Goal: Contribute content: Add original content to the website for others to see

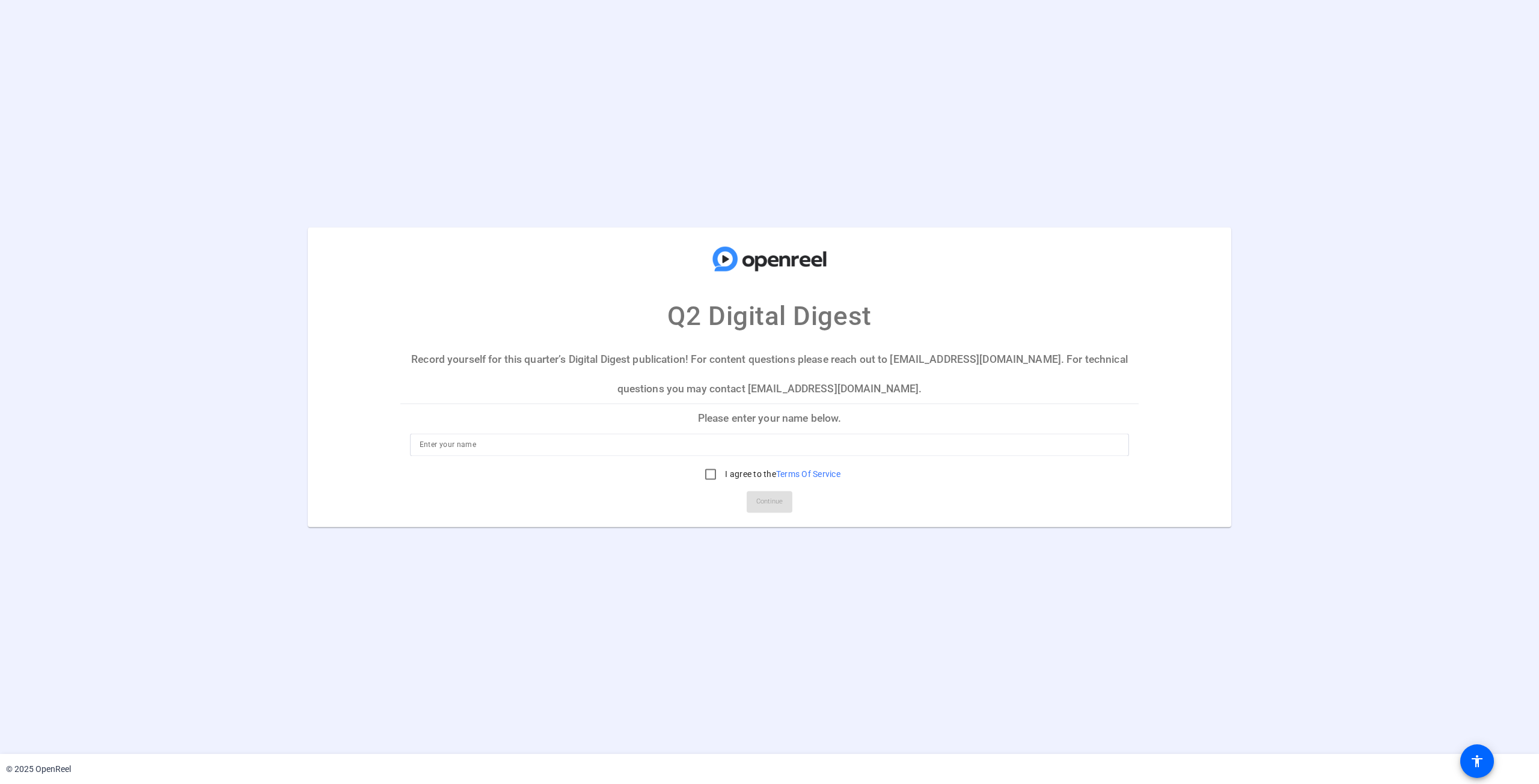
click at [780, 416] on p "Please enter your name below." at bounding box center [769, 419] width 738 height 29
click at [460, 449] on input at bounding box center [769, 444] width 700 height 14
type input "[PERSON_NAME]"
drag, startPoint x: 708, startPoint y: 468, endPoint x: 717, endPoint y: 477, distance: 12.7
click at [709, 468] on input "I agree to the Terms Of Service" at bounding box center [710, 474] width 24 height 24
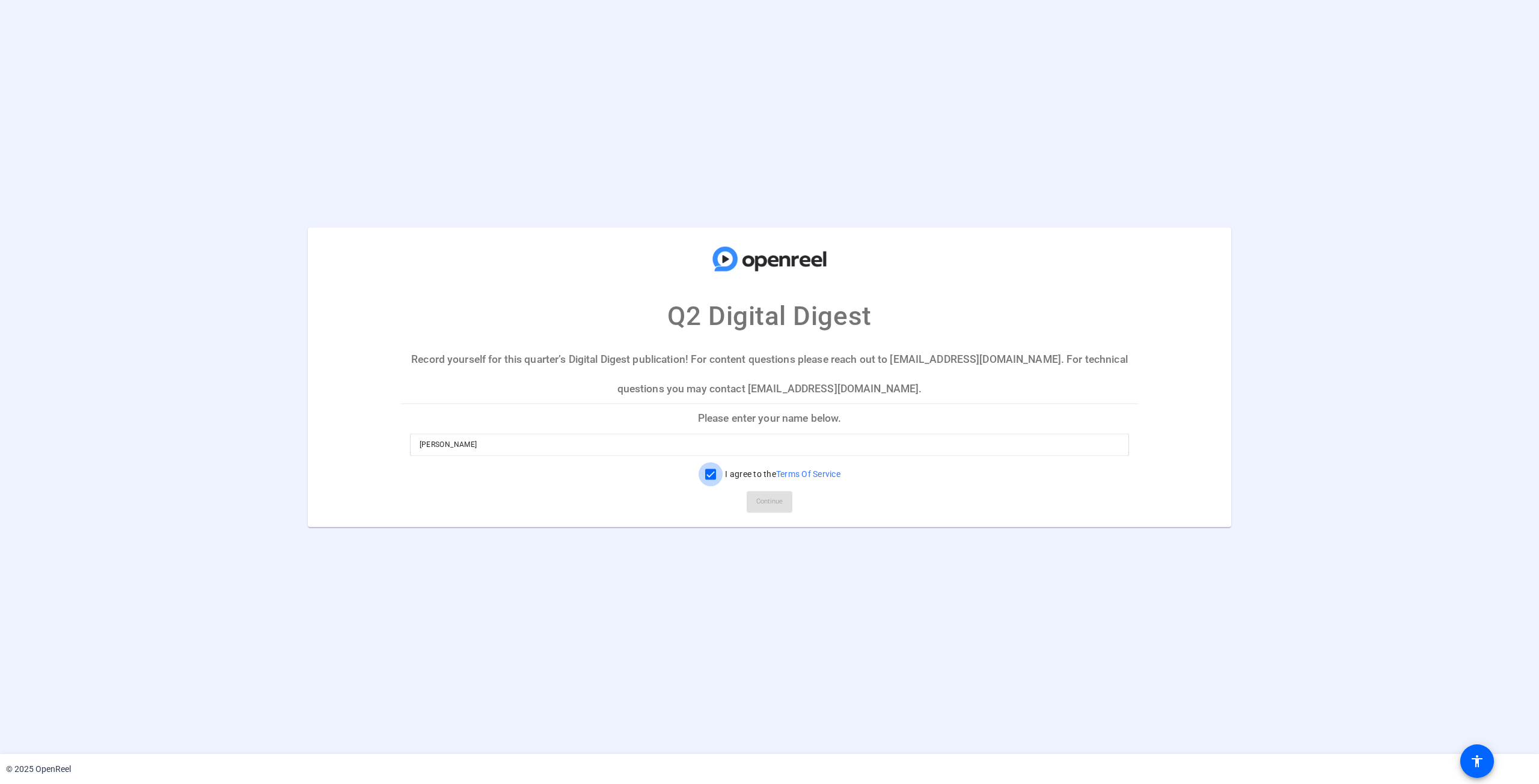
checkbox input "true"
click at [787, 501] on span at bounding box center [770, 501] width 46 height 29
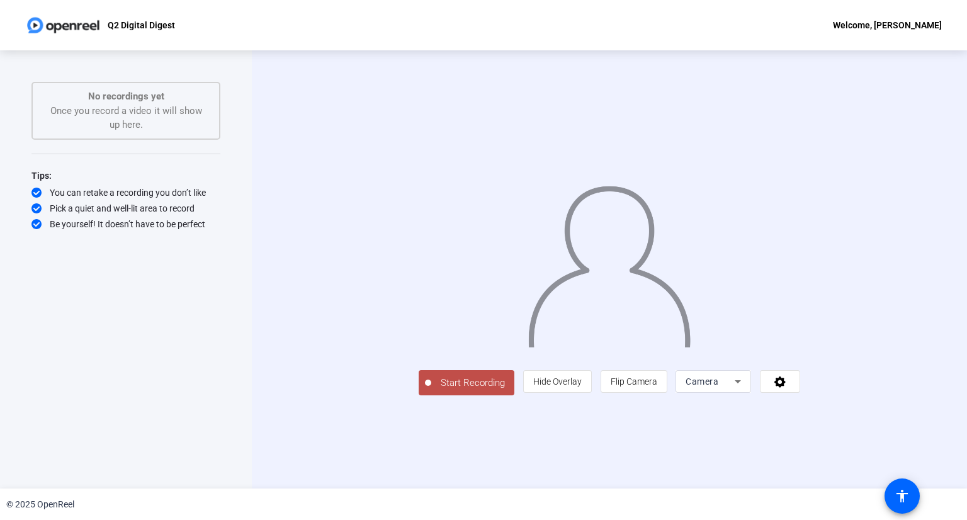
click at [431, 390] on span "Start Recording" at bounding box center [472, 383] width 83 height 14
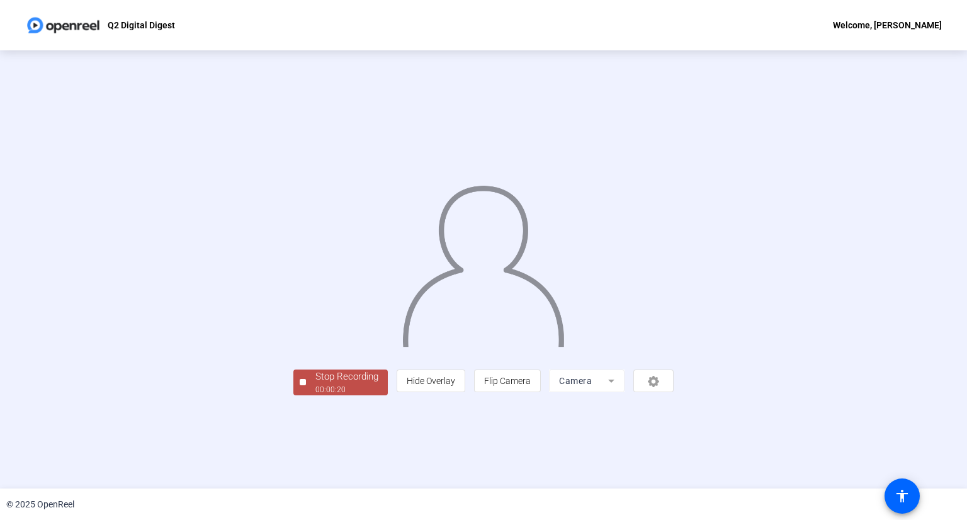
scroll to position [8, 0]
click at [624, 392] on mat-form-field "Camera" at bounding box center [587, 380] width 76 height 23
click at [315, 395] on div "00:00:23" at bounding box center [346, 389] width 63 height 11
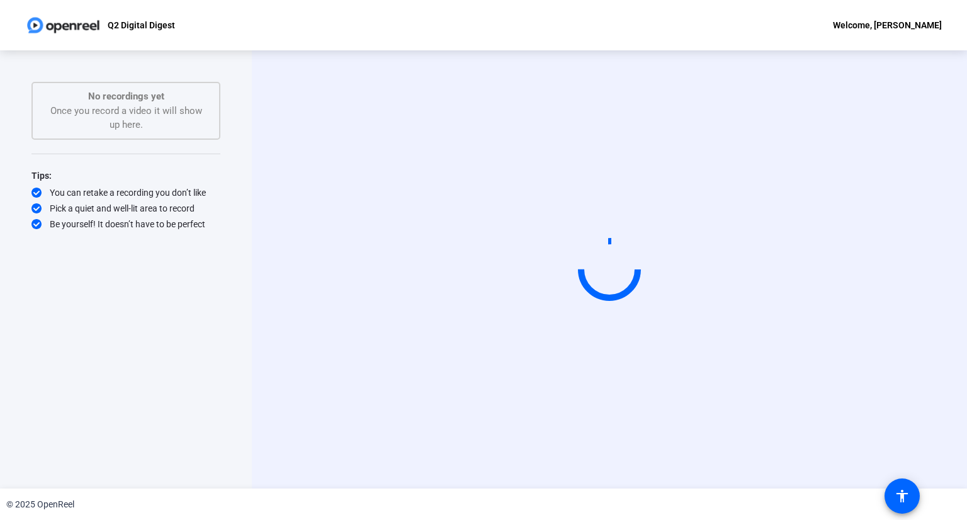
click at [894, 27] on div "Welcome, [PERSON_NAME]" at bounding box center [887, 25] width 109 height 15
click at [541, 35] on div at bounding box center [483, 260] width 967 height 520
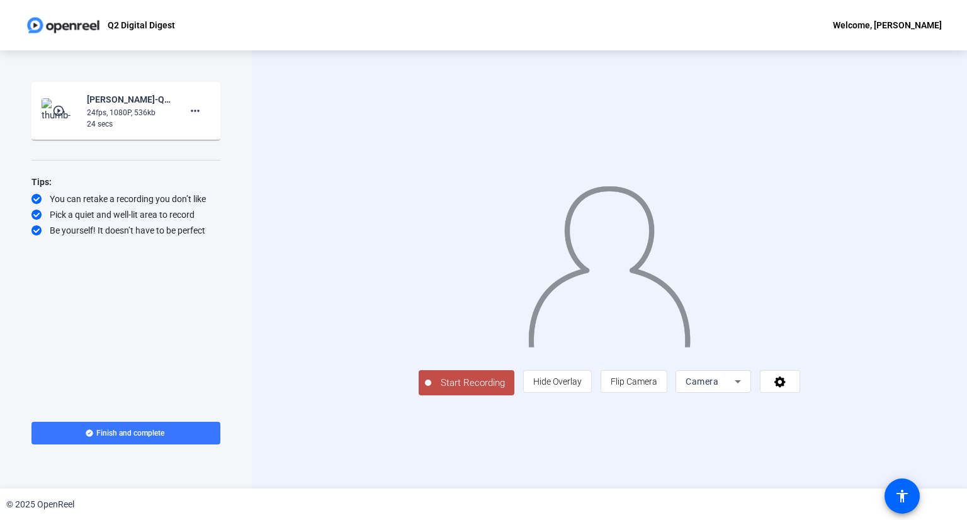
click at [745, 389] on icon at bounding box center [737, 381] width 15 height 15
click at [808, 354] on span "Camera" at bounding box center [808, 355] width 28 height 15
click at [787, 388] on icon at bounding box center [780, 381] width 14 height 13
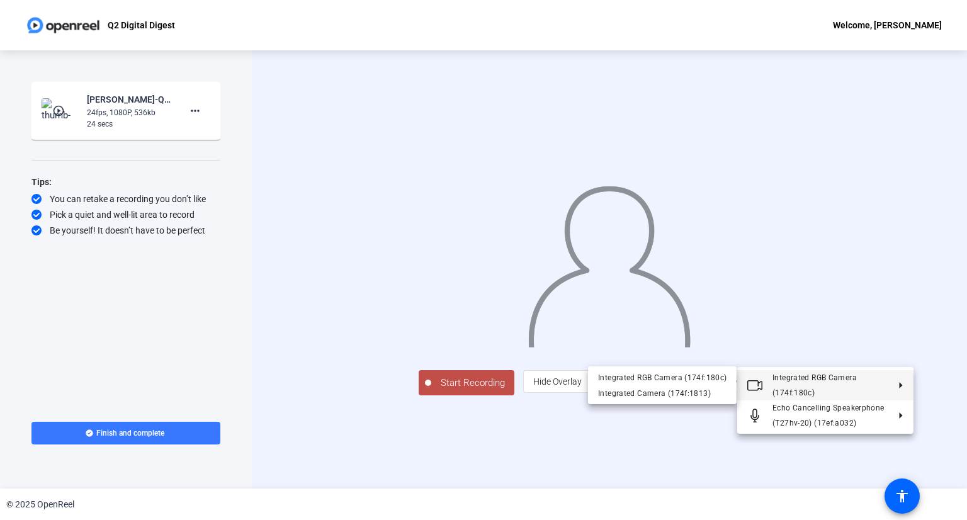
click at [817, 378] on span "Integrated RGB Camera (174f:180c)" at bounding box center [814, 385] width 84 height 24
click at [665, 398] on div "Integrated Camera (174f:1813)" at bounding box center [662, 393] width 128 height 15
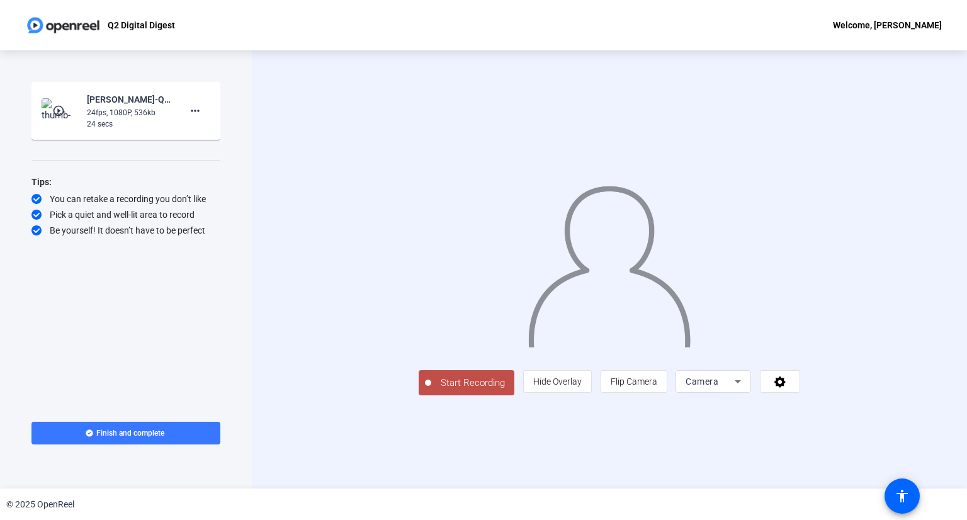
click at [745, 389] on icon at bounding box center [737, 381] width 15 height 15
click at [815, 353] on span "Camera" at bounding box center [808, 355] width 28 height 15
click at [734, 389] on div "Camera" at bounding box center [709, 381] width 49 height 15
click at [800, 353] on span "Camera" at bounding box center [808, 355] width 28 height 15
click at [787, 388] on icon at bounding box center [780, 381] width 14 height 13
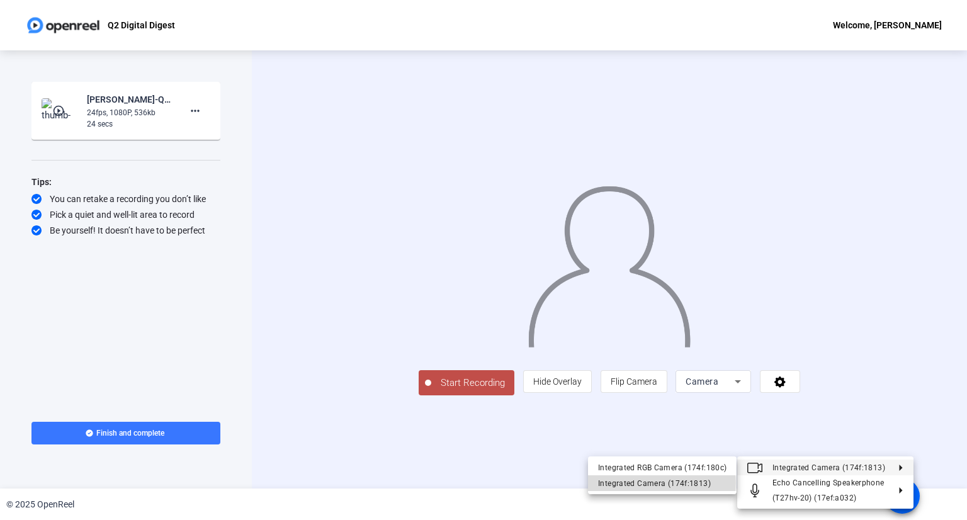
click at [660, 482] on div "Integrated Camera (174f:1813)" at bounding box center [662, 482] width 128 height 15
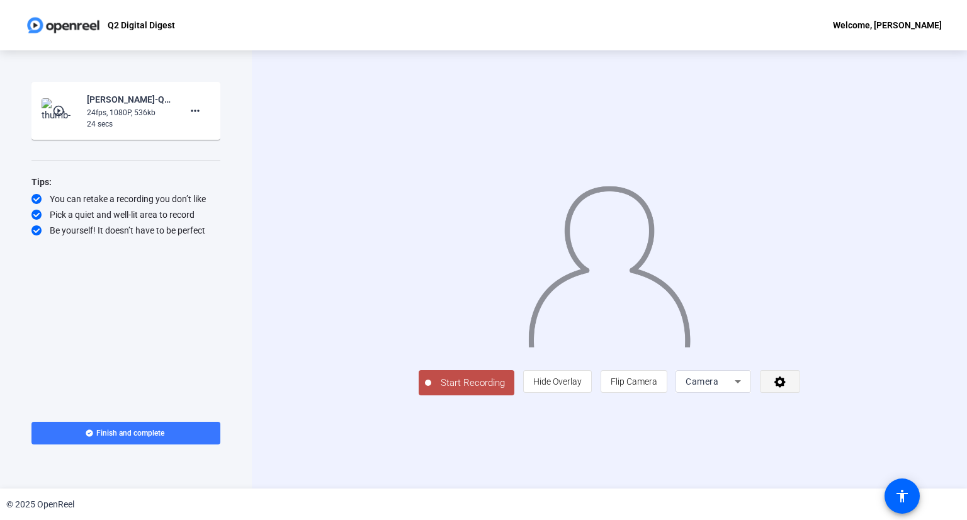
click at [785, 388] on icon at bounding box center [779, 381] width 11 height 11
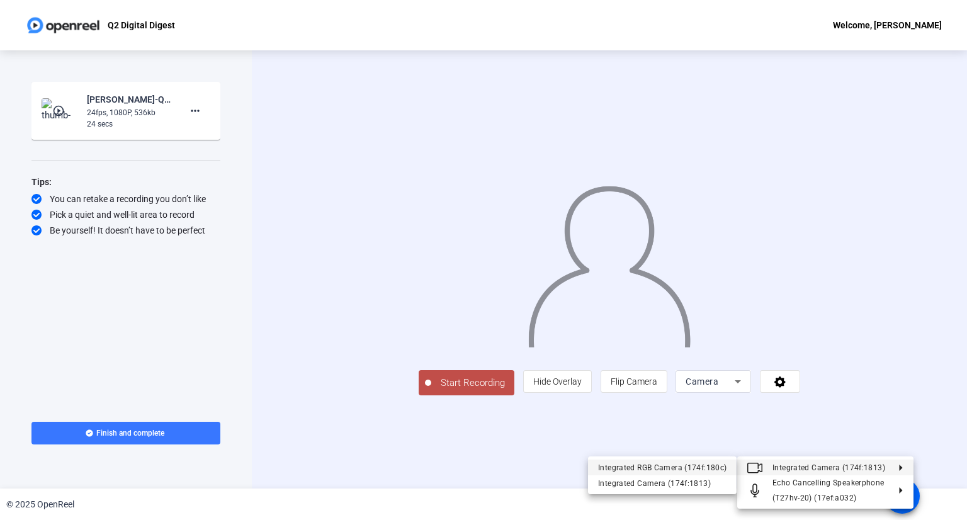
click at [690, 466] on div "Integrated RGB Camera (174f:180c)" at bounding box center [662, 466] width 128 height 15
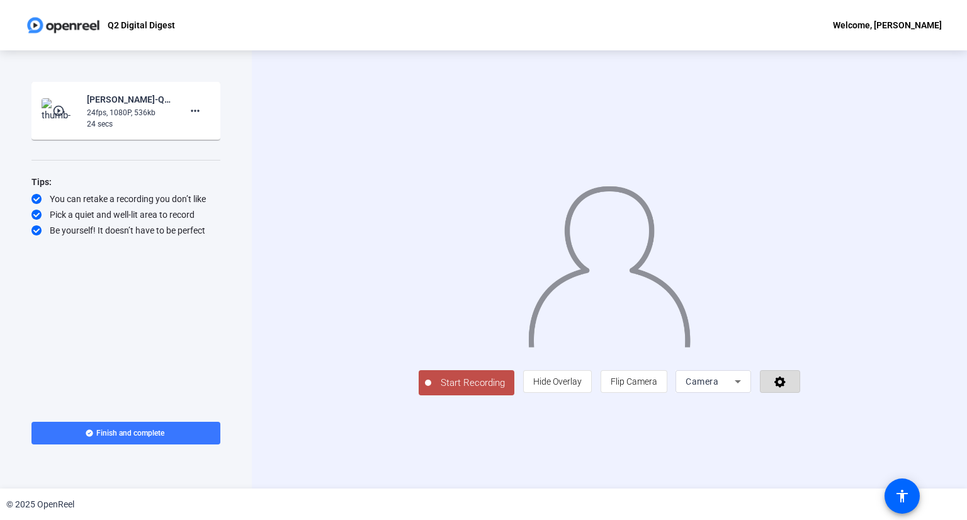
click at [787, 388] on icon at bounding box center [780, 381] width 14 height 13
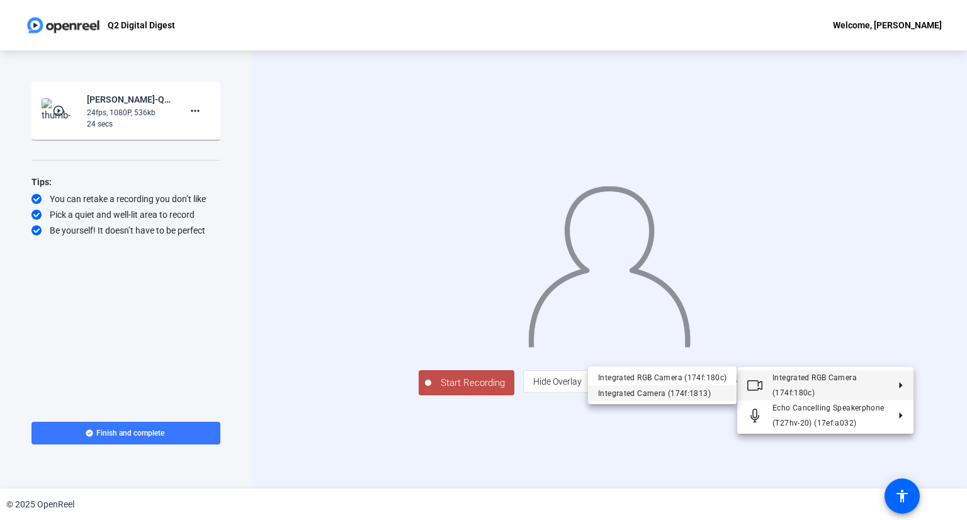
click at [697, 395] on div "Integrated Camera (174f:1813)" at bounding box center [662, 393] width 128 height 15
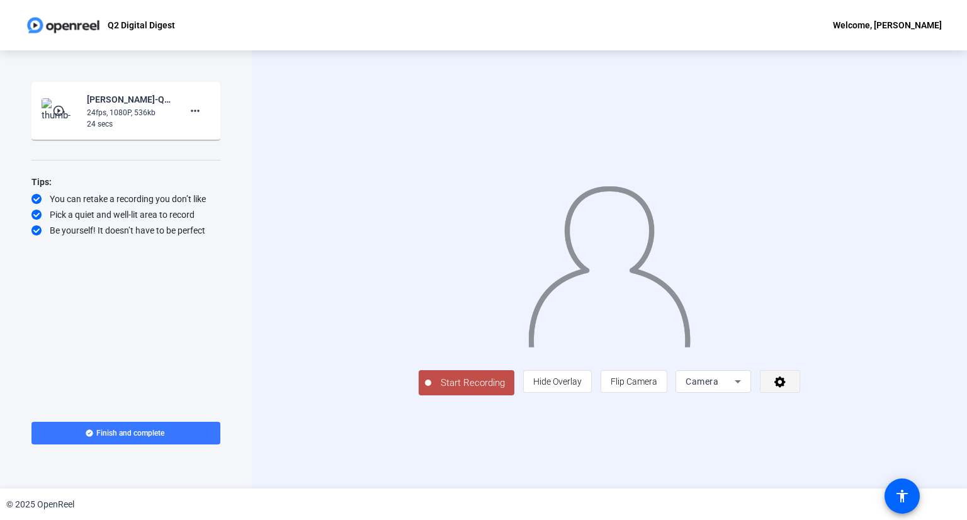
click at [785, 388] on icon at bounding box center [779, 381] width 11 height 11
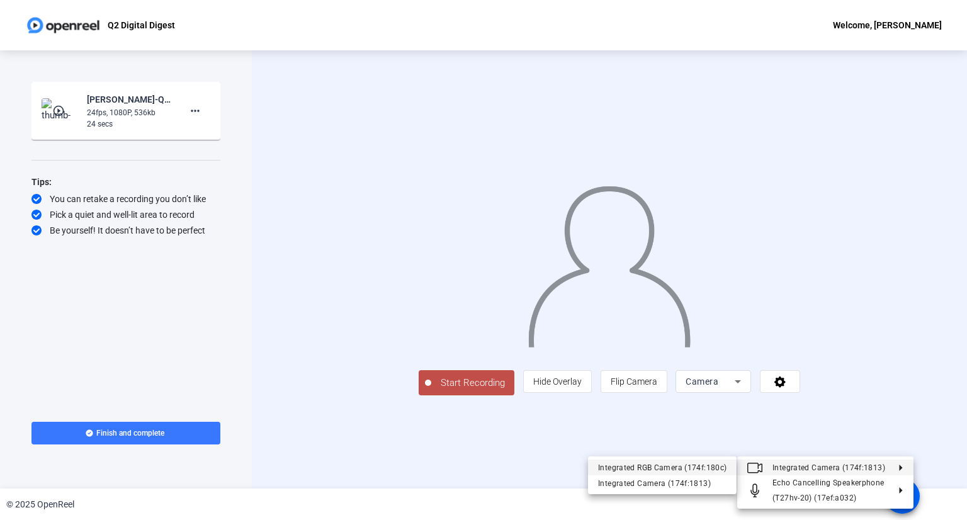
click at [665, 466] on div "Integrated RGB Camera (174f:180c)" at bounding box center [662, 466] width 128 height 15
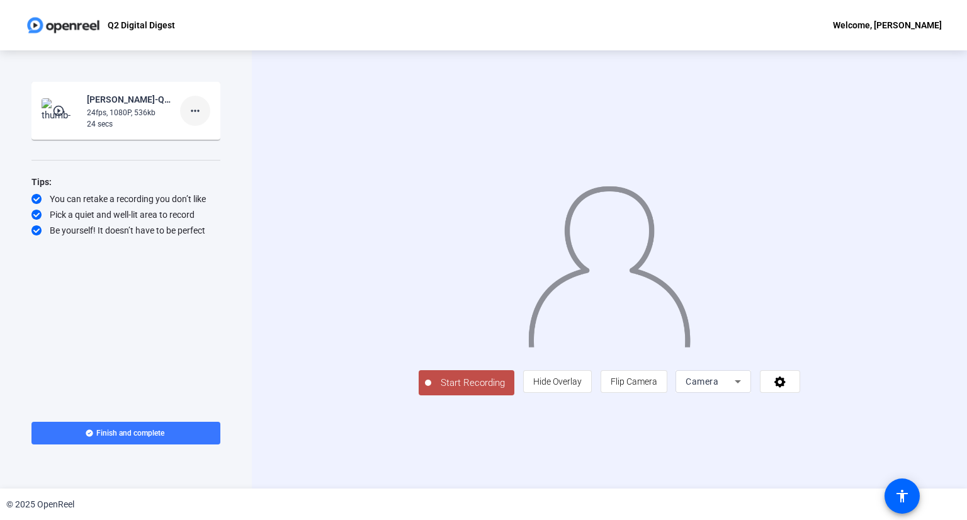
click at [194, 113] on mat-icon "more_horiz" at bounding box center [195, 110] width 15 height 15
click at [207, 136] on span "Delete clip" at bounding box center [215, 137] width 50 height 15
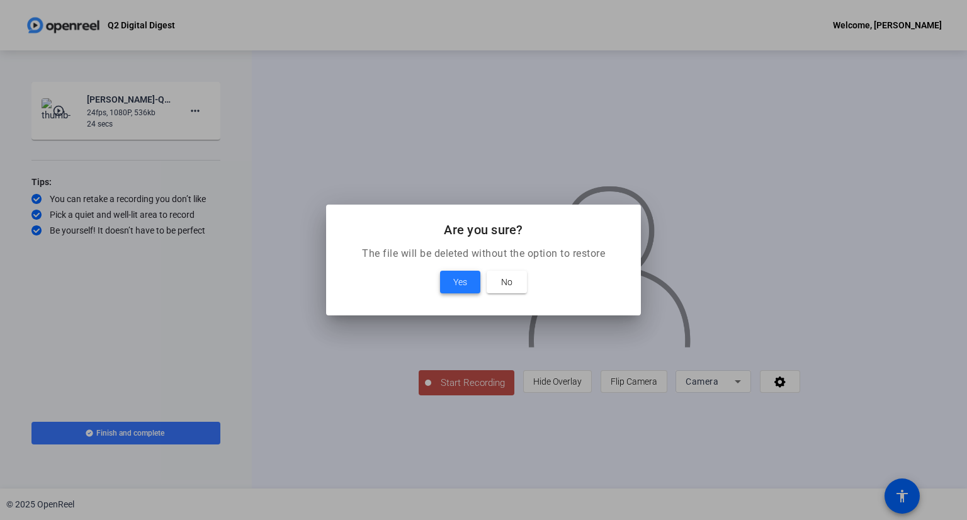
click at [448, 279] on span at bounding box center [460, 282] width 40 height 30
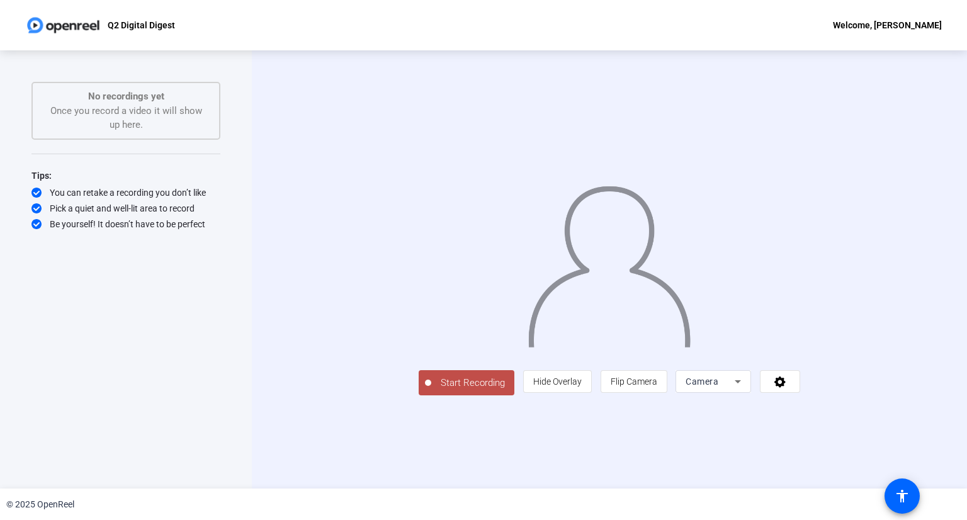
click at [431, 390] on span "Start Recording" at bounding box center [472, 383] width 83 height 14
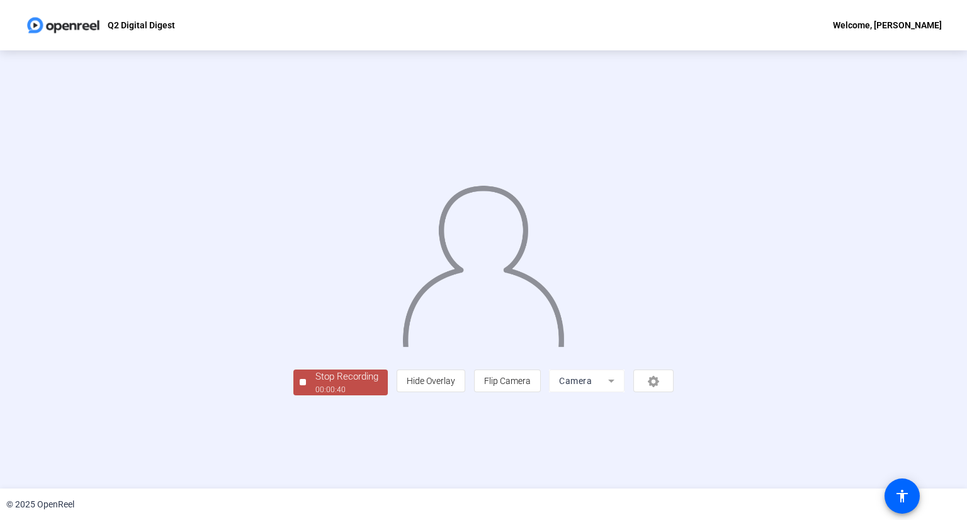
click at [293, 395] on div "Stop Recording 00:00:40 person Hide Overlay flip Flip Camera Camera" at bounding box center [483, 381] width 380 height 28
click at [315, 384] on div "Stop Recording" at bounding box center [346, 376] width 63 height 14
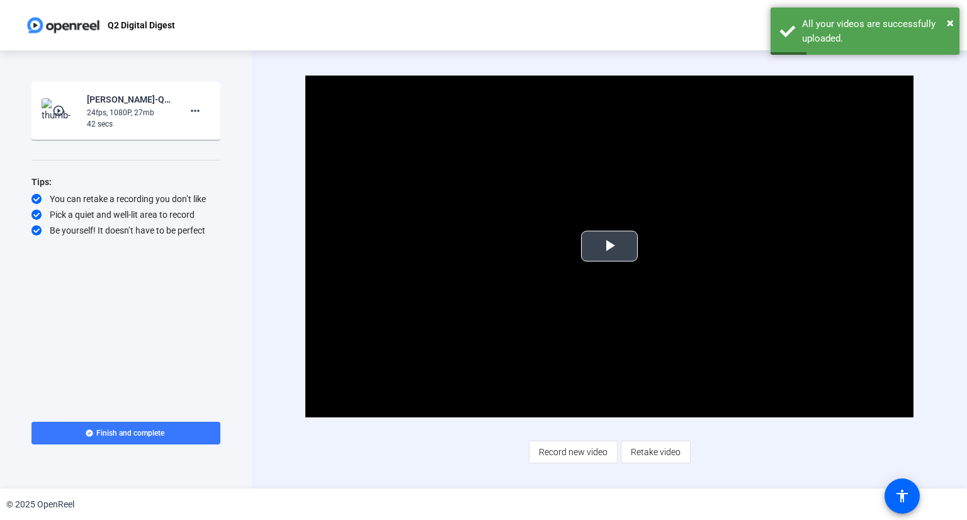
click at [609, 246] on span "Video Player" at bounding box center [609, 246] width 0 height 0
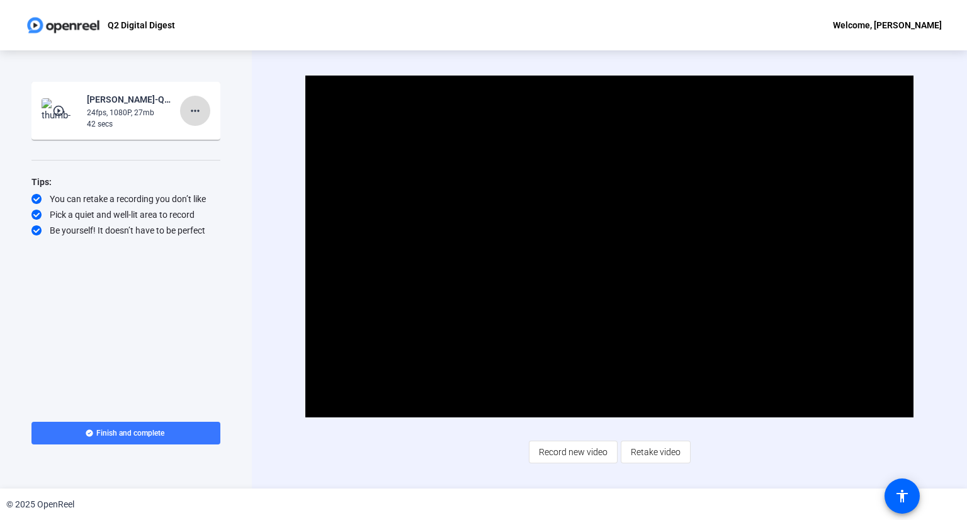
click at [198, 110] on mat-icon "more_horiz" at bounding box center [195, 110] width 15 height 15
click at [206, 136] on span "Delete clip" at bounding box center [215, 137] width 50 height 15
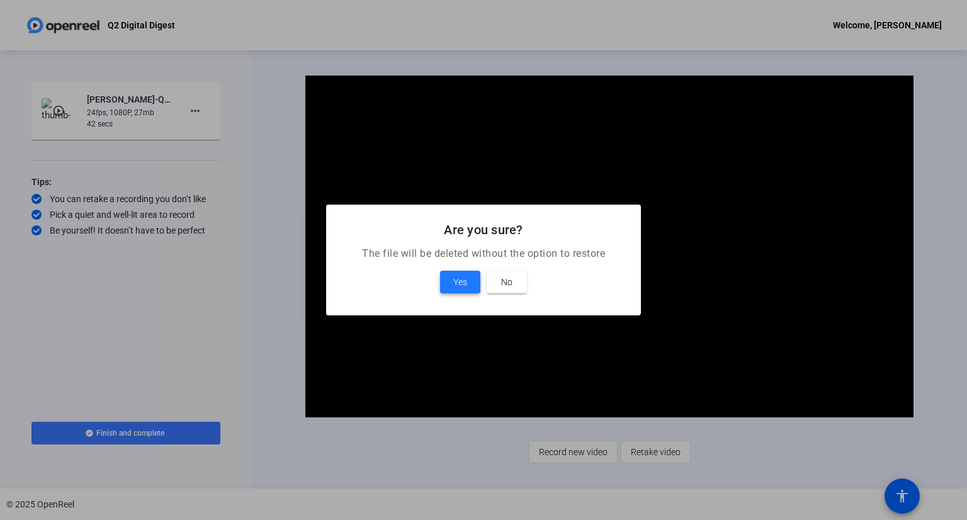
click at [453, 290] on span at bounding box center [460, 282] width 40 height 30
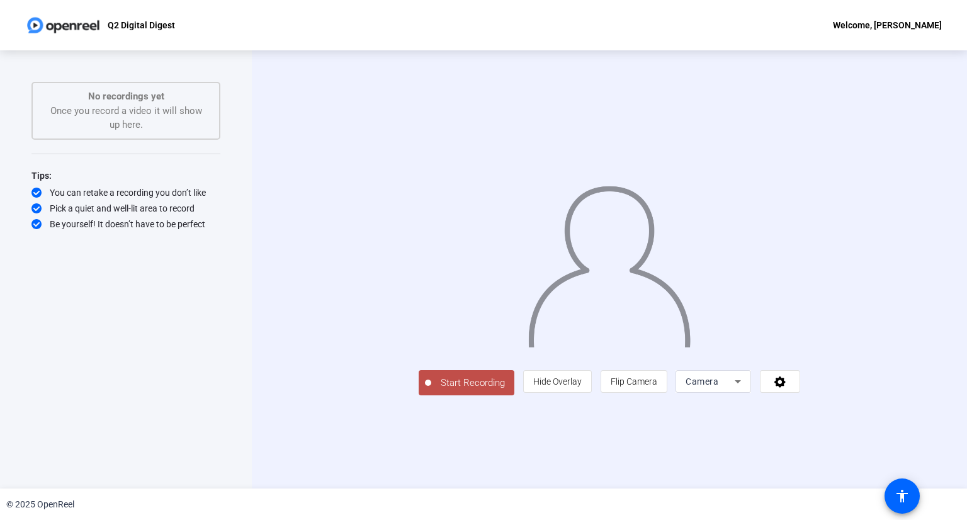
click at [431, 390] on span "Start Recording" at bounding box center [472, 383] width 83 height 14
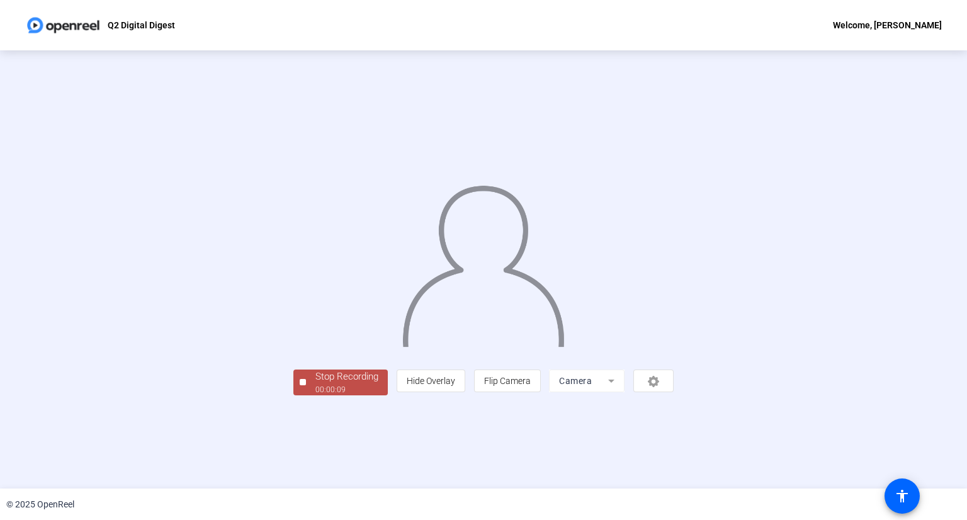
click at [315, 395] on div "00:00:09" at bounding box center [346, 389] width 63 height 11
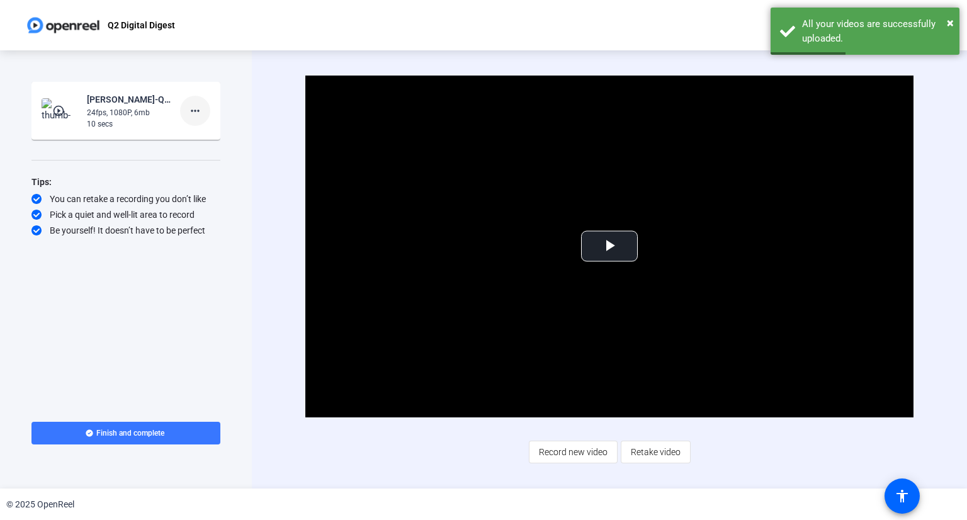
click at [205, 111] on span at bounding box center [195, 111] width 30 height 30
click at [216, 132] on span "Delete clip" at bounding box center [215, 137] width 50 height 15
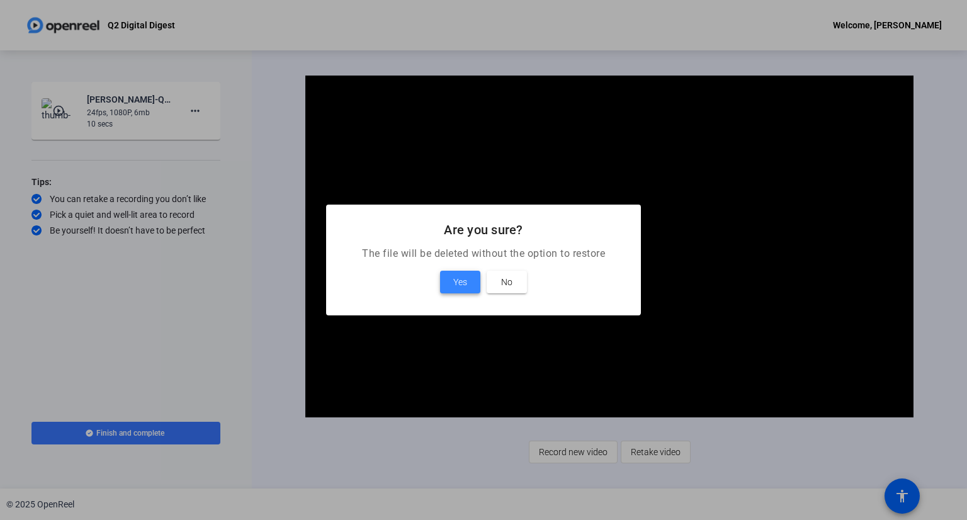
click at [458, 278] on span "Yes" at bounding box center [460, 281] width 14 height 15
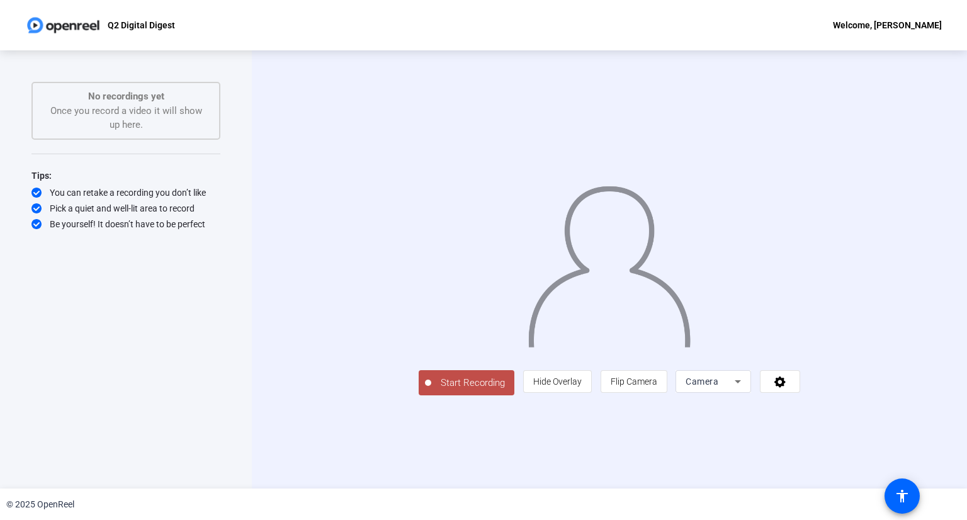
click at [431, 390] on span "Start Recording" at bounding box center [472, 383] width 83 height 14
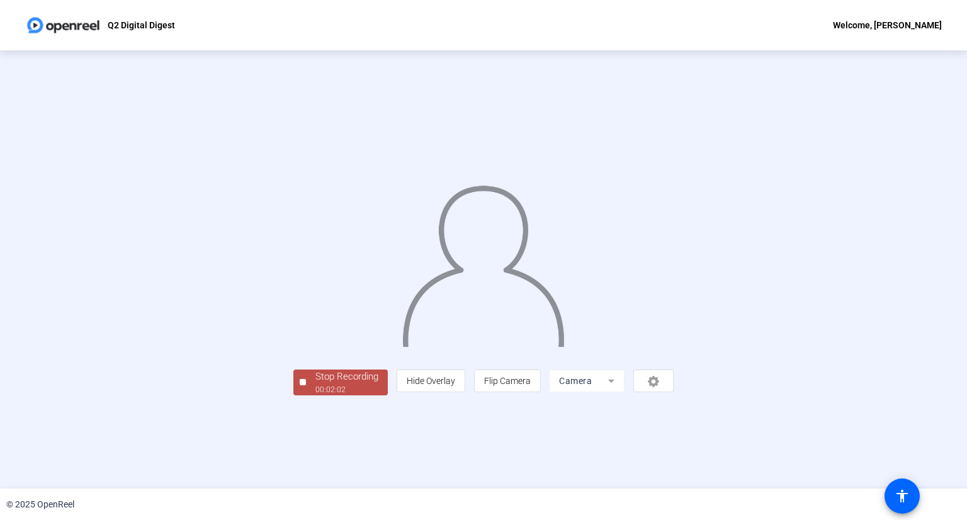
click at [306, 395] on span "Stop Recording 00:02:02" at bounding box center [347, 382] width 82 height 26
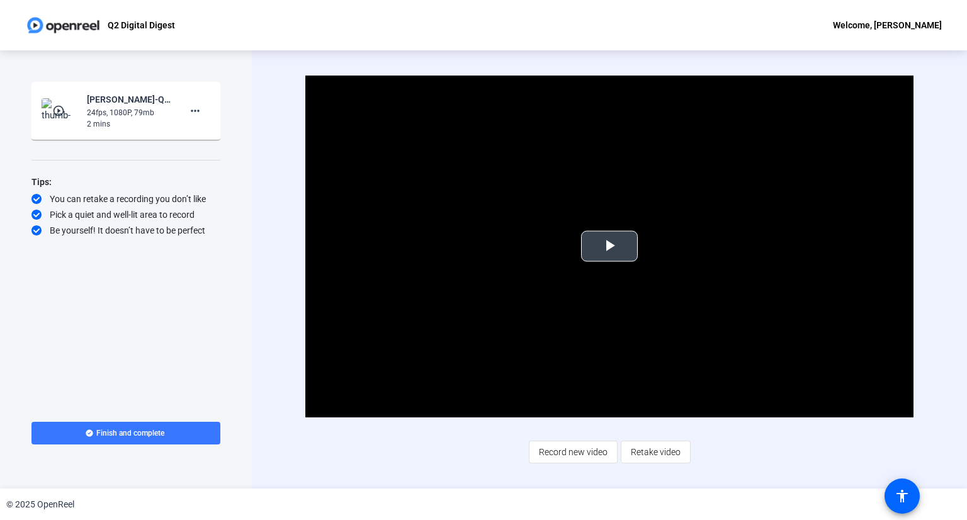
click at [609, 246] on span "Video Player" at bounding box center [609, 246] width 0 height 0
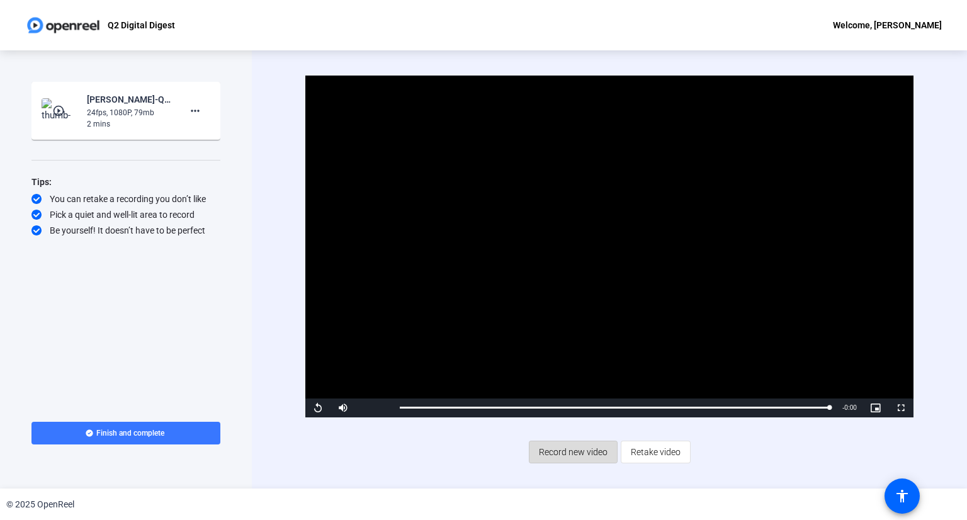
click at [593, 454] on span "Record new video" at bounding box center [573, 452] width 69 height 24
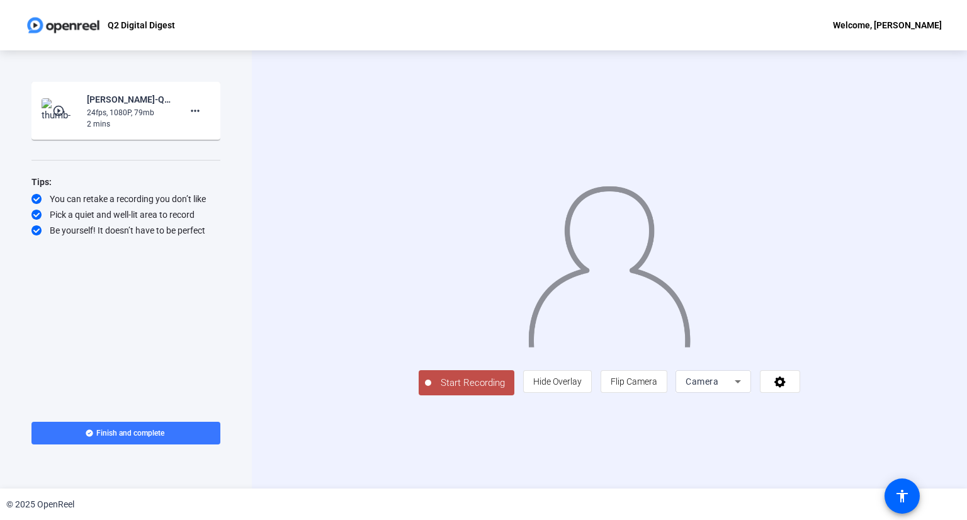
click at [431, 390] on span "Start Recording" at bounding box center [472, 383] width 83 height 14
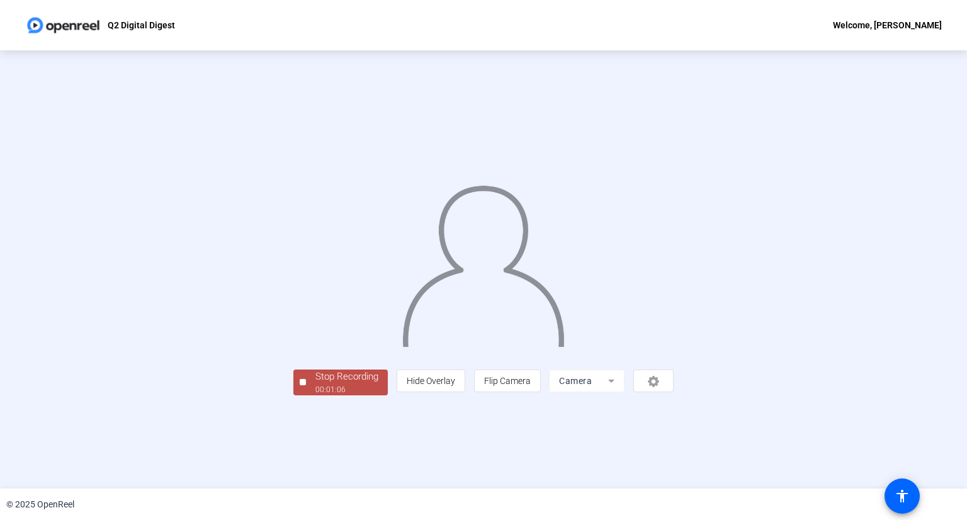
click at [315, 384] on div "Stop Recording" at bounding box center [346, 376] width 63 height 14
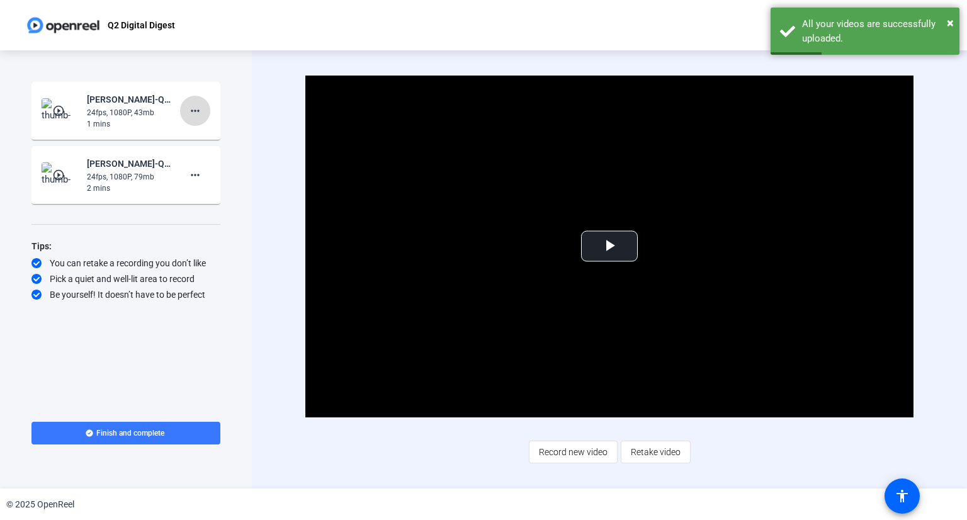
click at [199, 113] on mat-icon "more_horiz" at bounding box center [195, 110] width 15 height 15
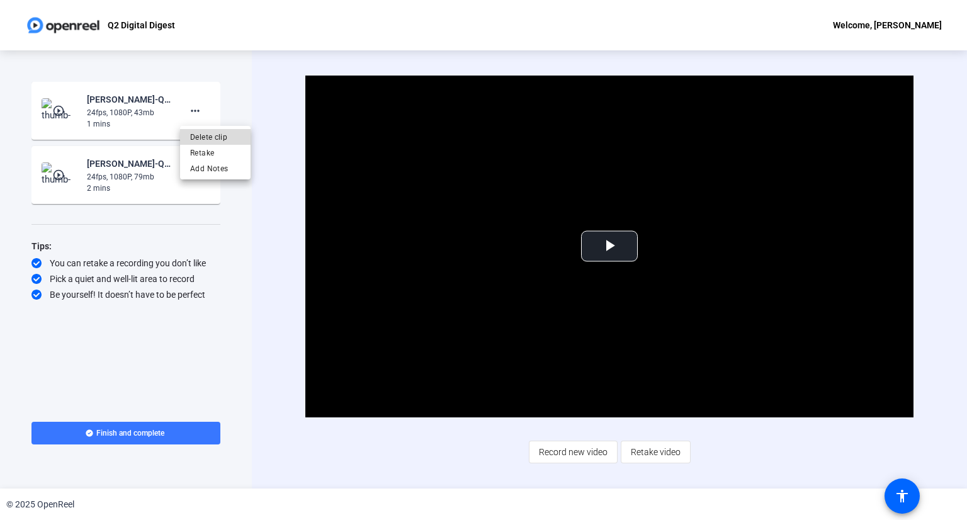
click at [215, 136] on span "Delete clip" at bounding box center [215, 137] width 50 height 15
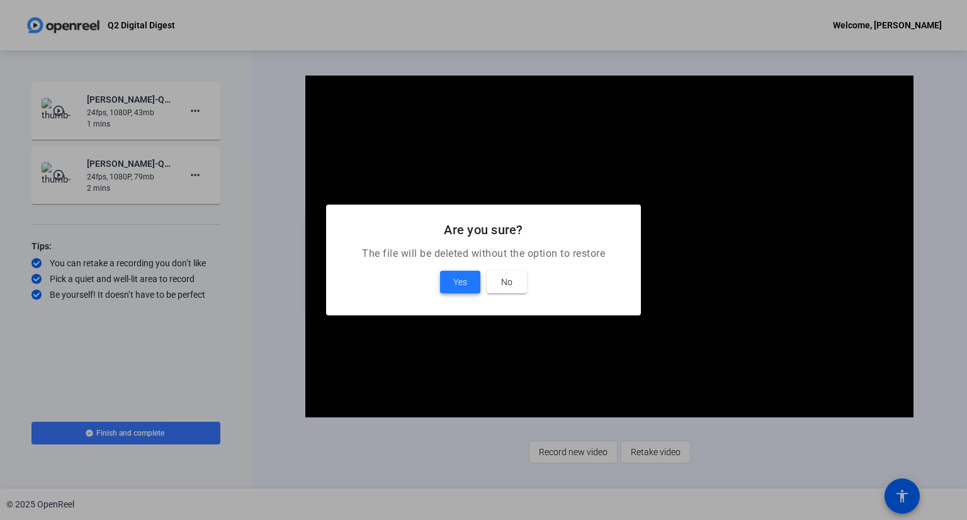
click at [463, 284] on span "Yes" at bounding box center [460, 281] width 14 height 15
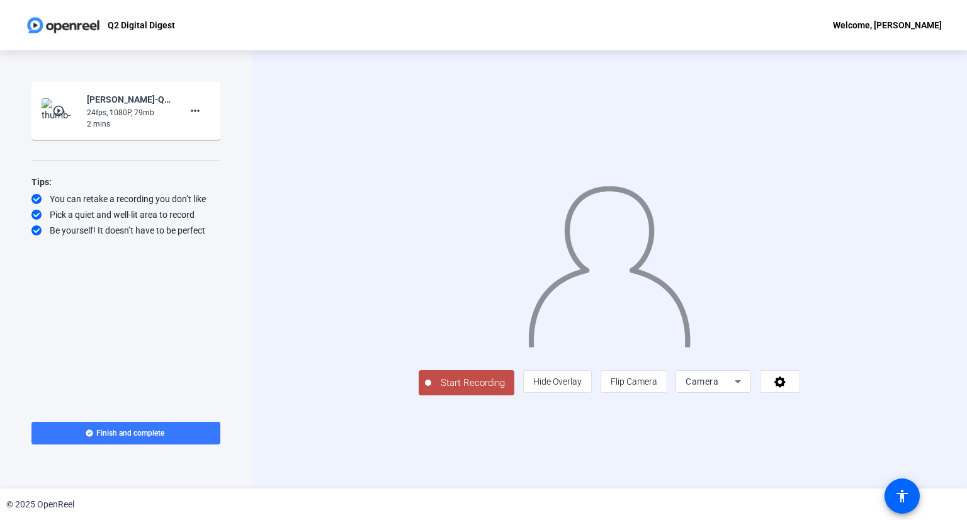
click at [431, 390] on span "Start Recording" at bounding box center [472, 383] width 83 height 14
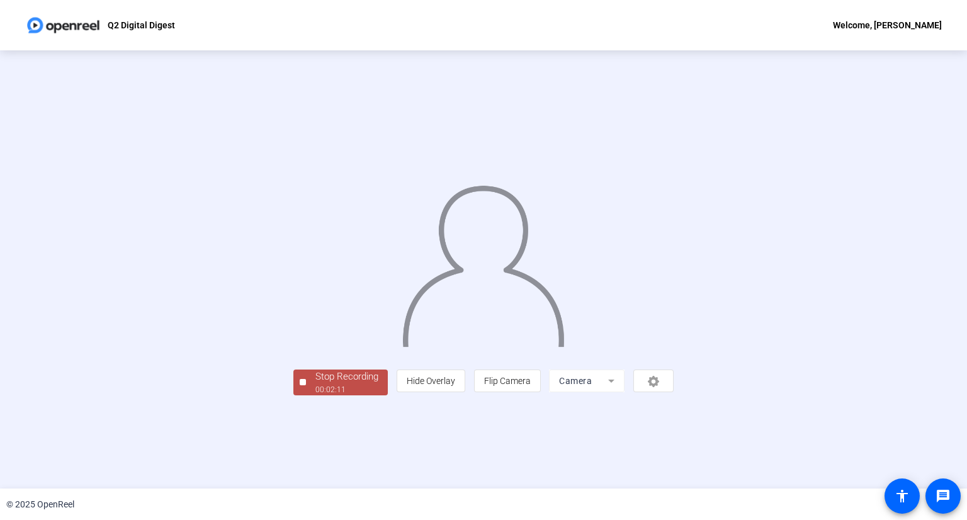
click at [315, 395] on div "00:02:11" at bounding box center [346, 389] width 63 height 11
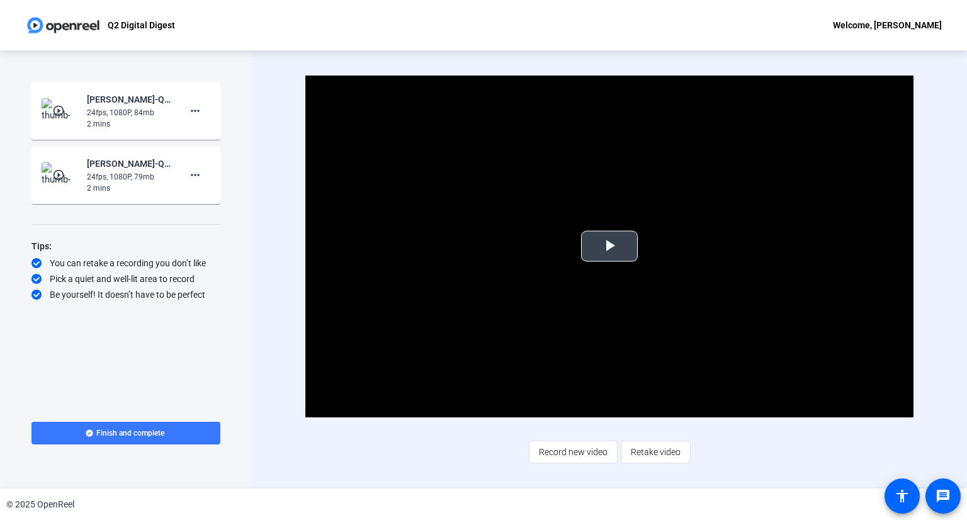
click at [609, 246] on span "Video Player" at bounding box center [609, 246] width 0 height 0
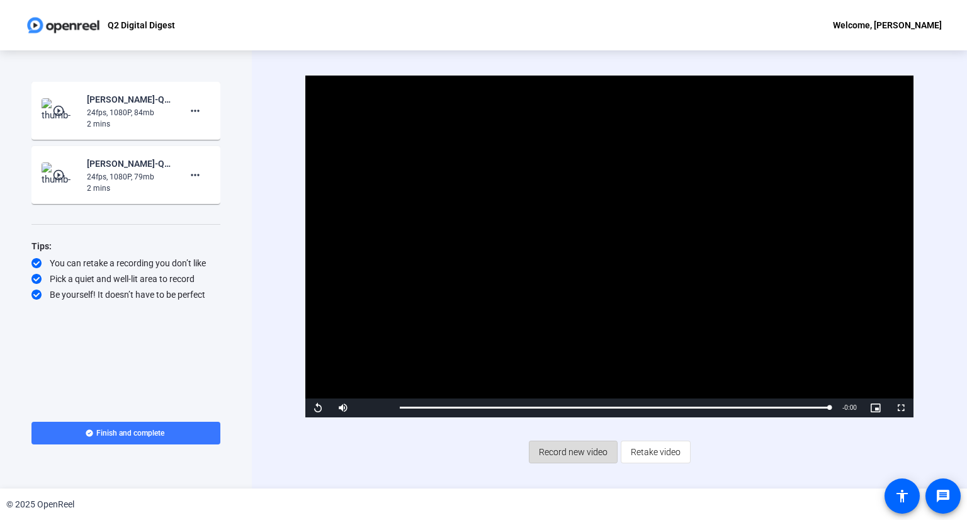
click at [566, 456] on span "Record new video" at bounding box center [573, 452] width 69 height 24
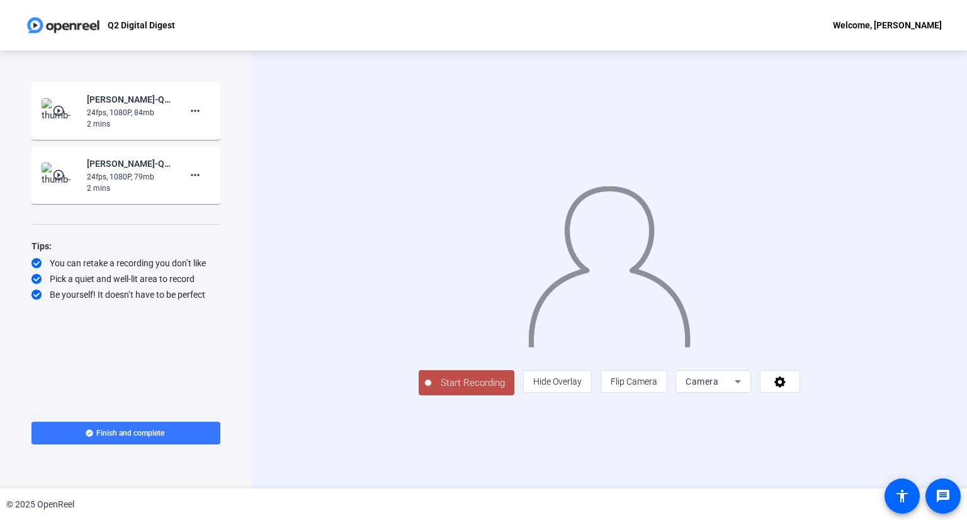
click at [431, 390] on span "Start Recording" at bounding box center [472, 383] width 83 height 14
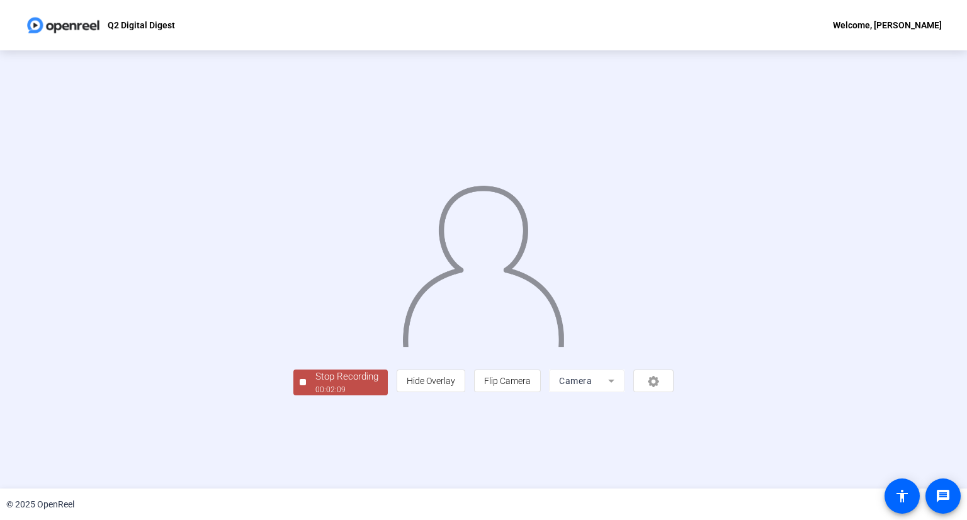
click at [315, 384] on div "Stop Recording" at bounding box center [346, 376] width 63 height 14
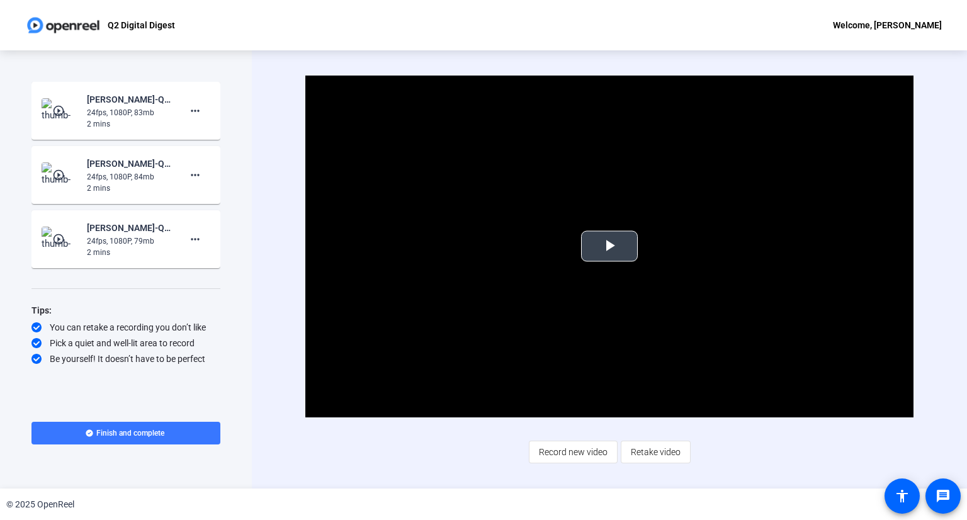
click at [609, 246] on span "Video Player" at bounding box center [609, 246] width 0 height 0
click at [198, 240] on mat-icon "more_horiz" at bounding box center [195, 239] width 15 height 15
click at [201, 262] on span "Delete clip" at bounding box center [215, 265] width 50 height 15
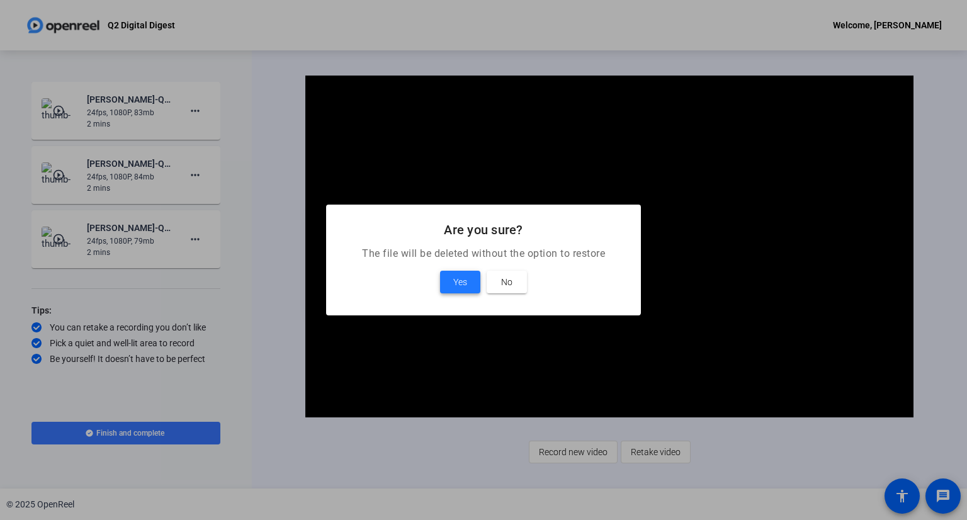
click at [457, 283] on span "Yes" at bounding box center [460, 281] width 14 height 15
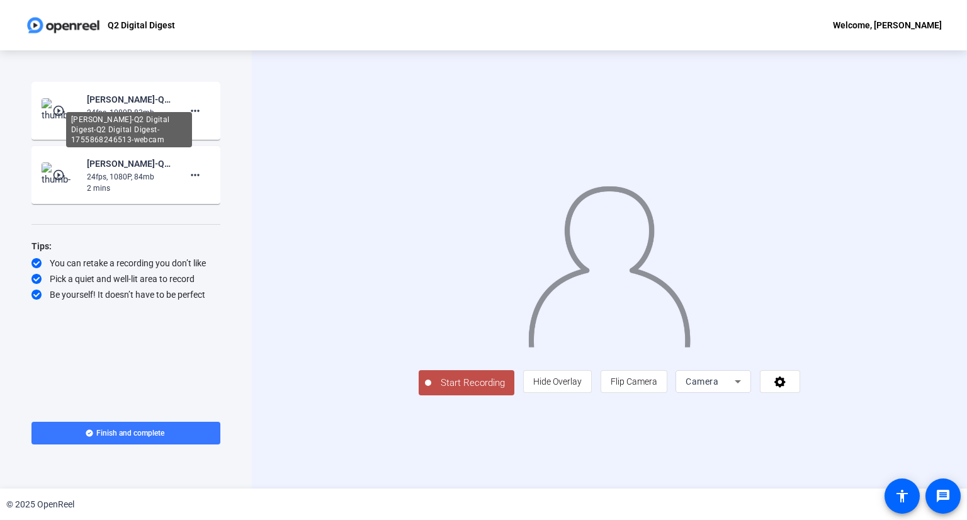
click at [144, 105] on div "Tereza Lachmanova-Q2 Digital Digest-Q2 Digital Digest-1755868246513-webcam" at bounding box center [129, 99] width 84 height 15
click at [136, 97] on div "Tereza Lachmanova-Q2 Digital Digest-Q2 Digital Digest-1755868246513-webcam" at bounding box center [129, 99] width 84 height 15
click at [127, 101] on div "Tereza Lachmanova-Q2 Digital Digest-Q2 Digital Digest-1755868246513-webcam" at bounding box center [129, 99] width 84 height 15
click at [91, 127] on div "2 mins" at bounding box center [129, 123] width 84 height 11
click at [57, 110] on mat-icon "play_circle_outline" at bounding box center [59, 110] width 15 height 13
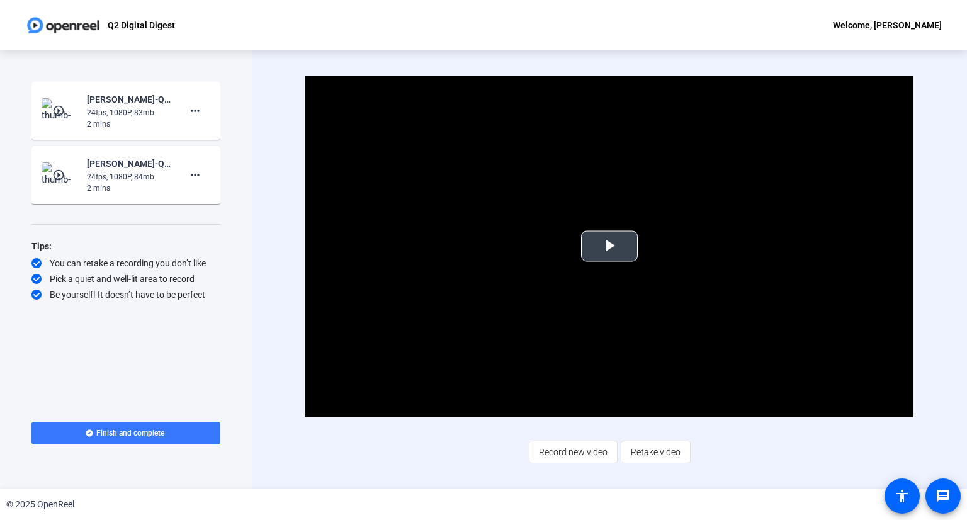
click at [609, 246] on span "Video Player" at bounding box center [609, 246] width 0 height 0
click at [198, 177] on mat-icon "more_horiz" at bounding box center [195, 174] width 15 height 15
click at [201, 200] on span "Delete clip" at bounding box center [215, 201] width 50 height 15
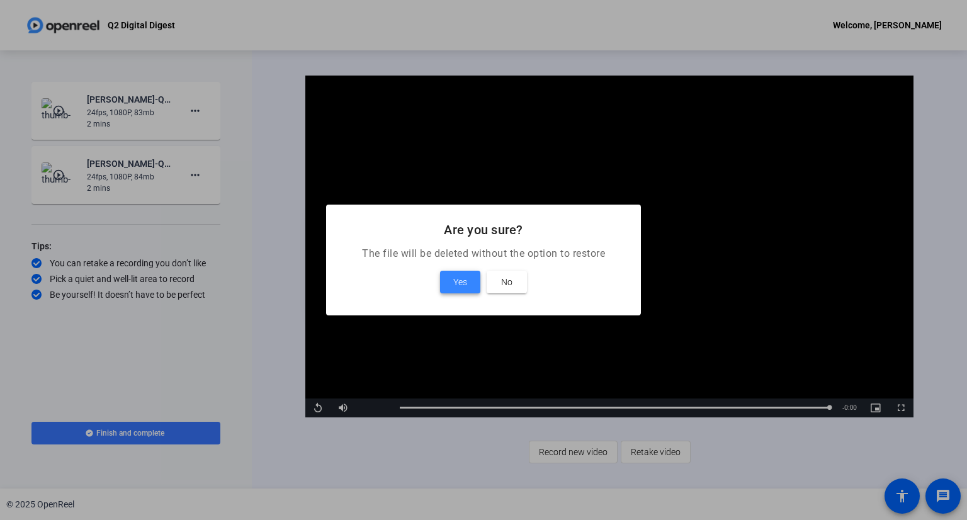
click at [468, 281] on span at bounding box center [460, 282] width 40 height 30
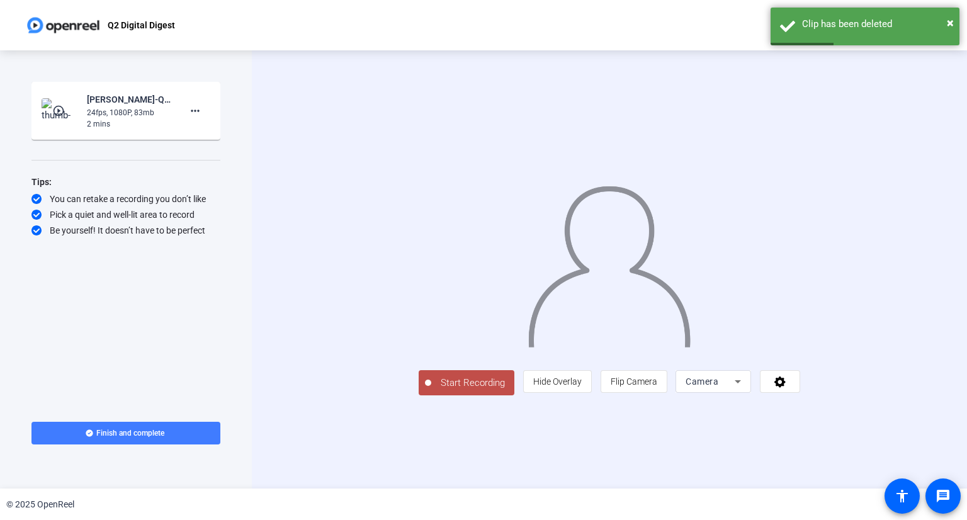
click at [121, 433] on span "Finish and complete" at bounding box center [130, 433] width 68 height 10
